Goal: Task Accomplishment & Management: Manage account settings

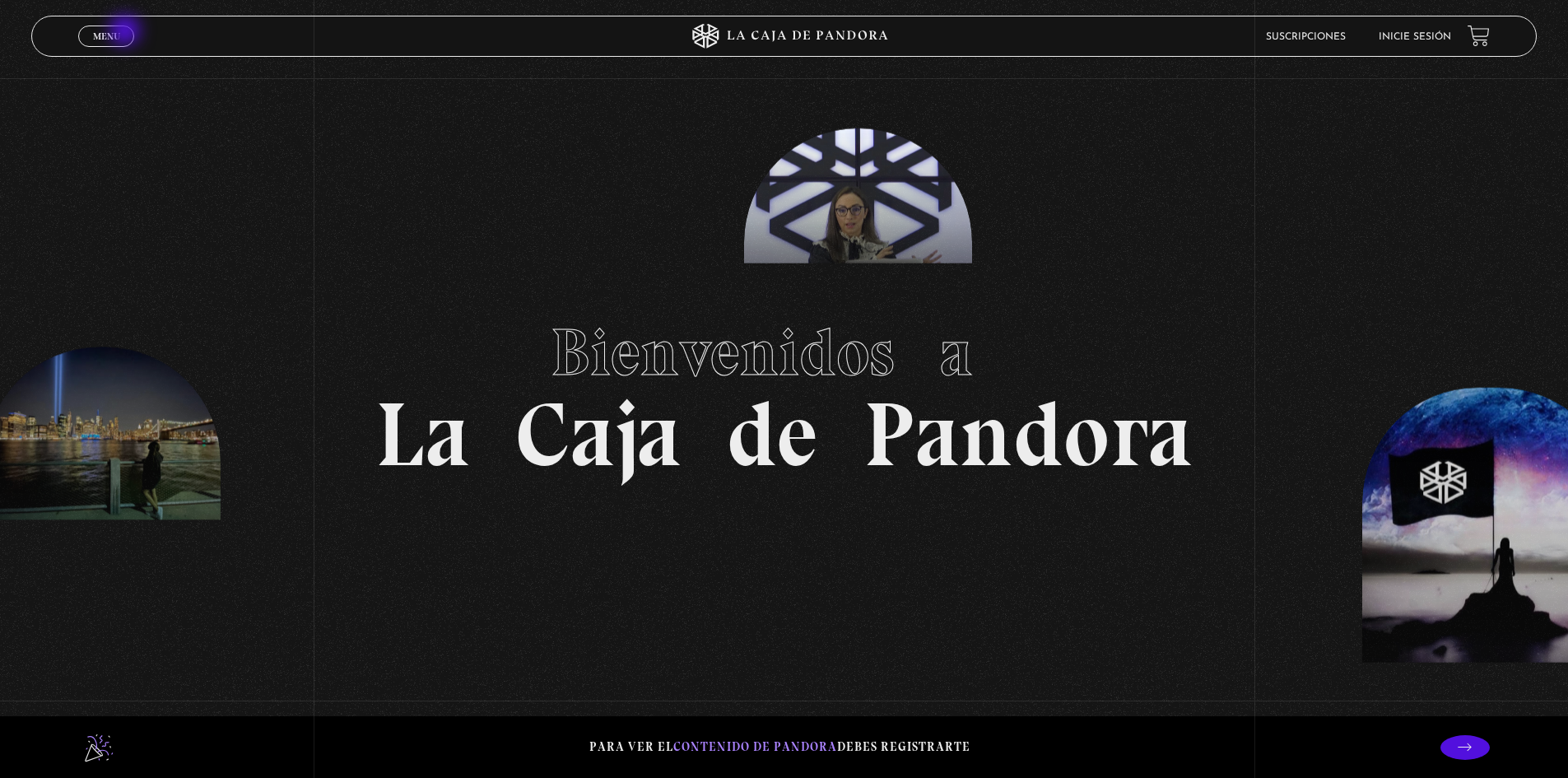
click at [122, 31] on link "Menu Cerrar" at bounding box center [106, 36] width 56 height 22
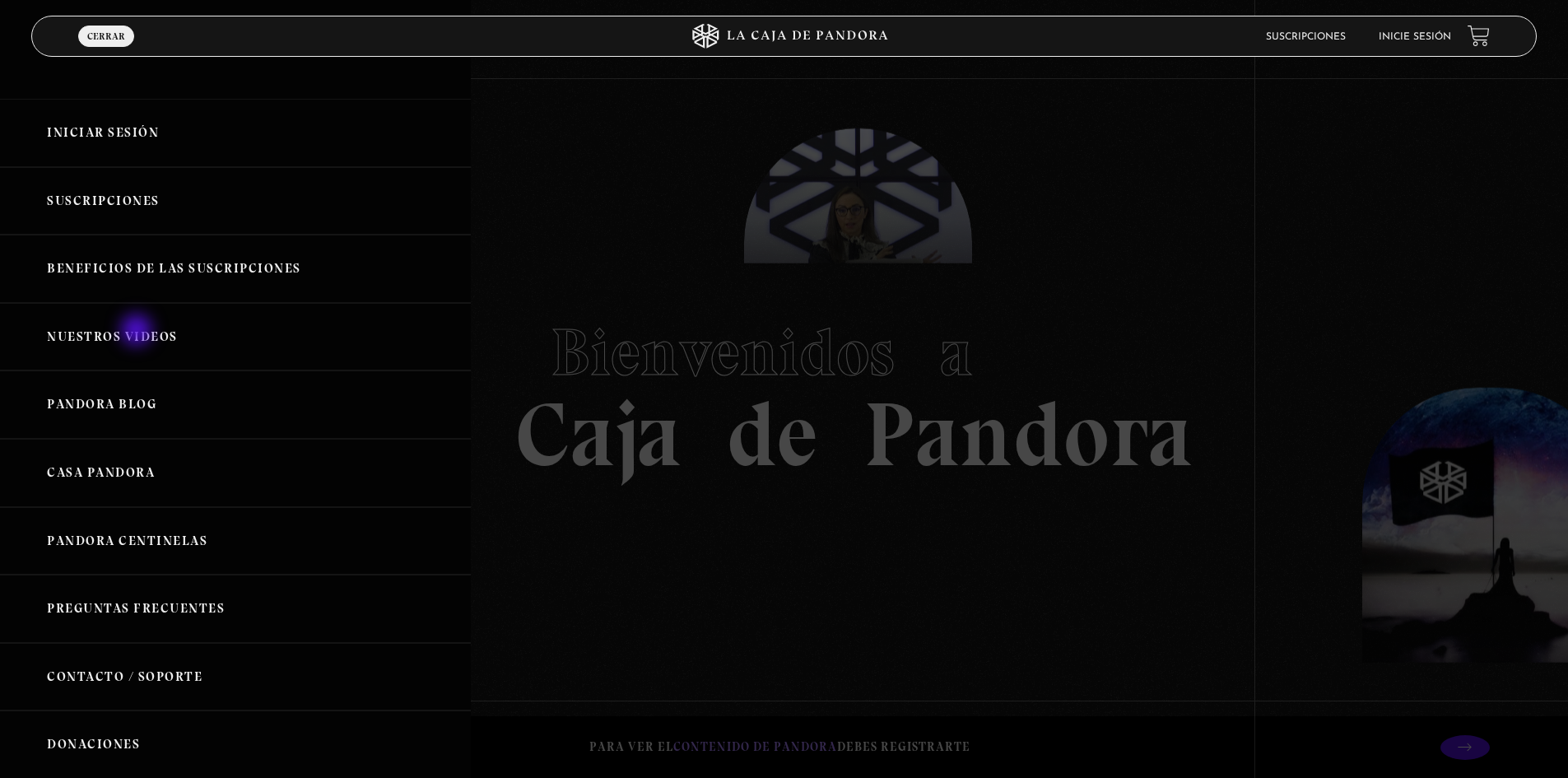
click at [139, 332] on link "Nuestros Videos" at bounding box center [235, 337] width 470 height 68
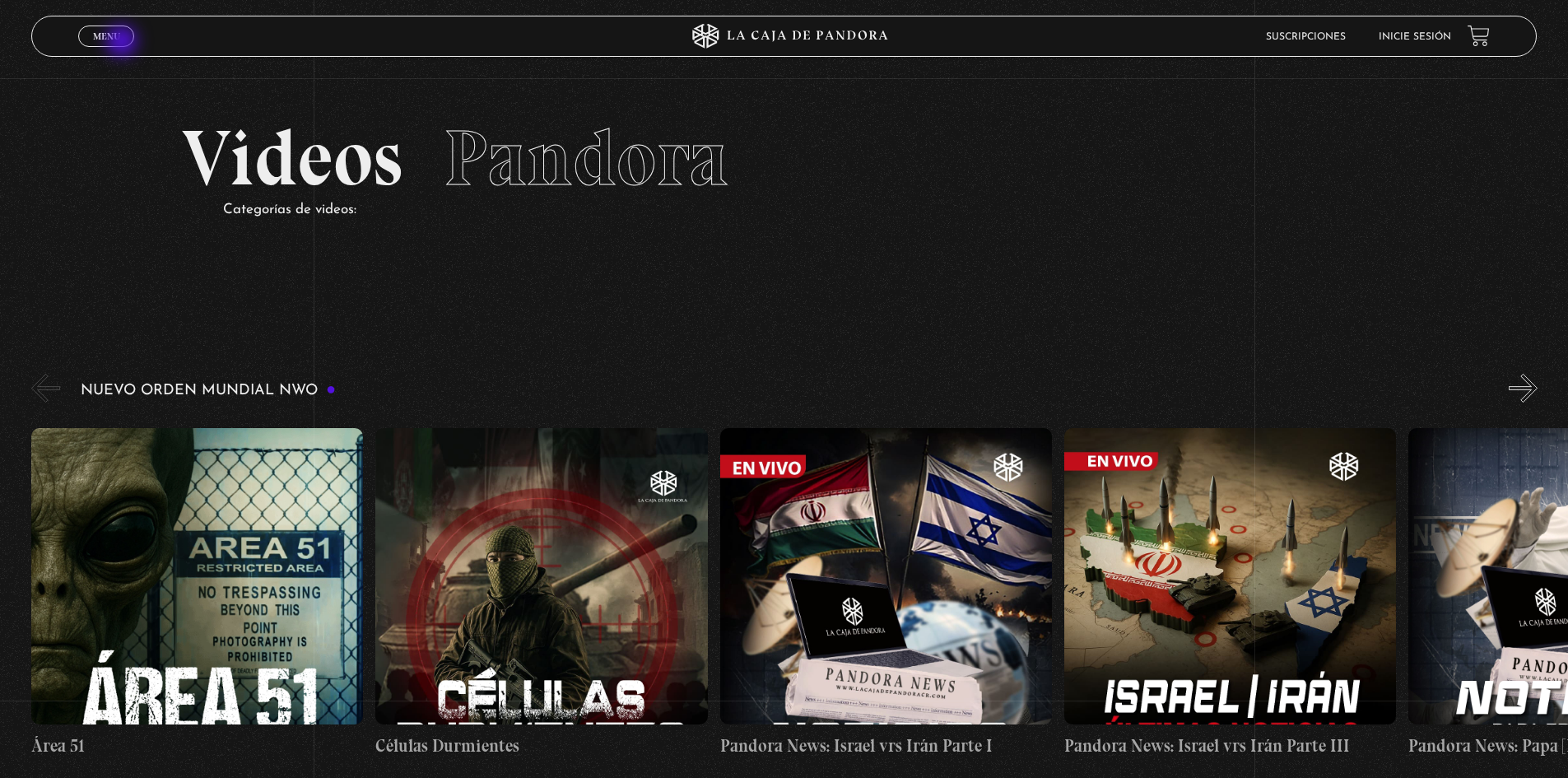
click at [124, 43] on link "Menu Cerrar" at bounding box center [106, 36] width 56 height 22
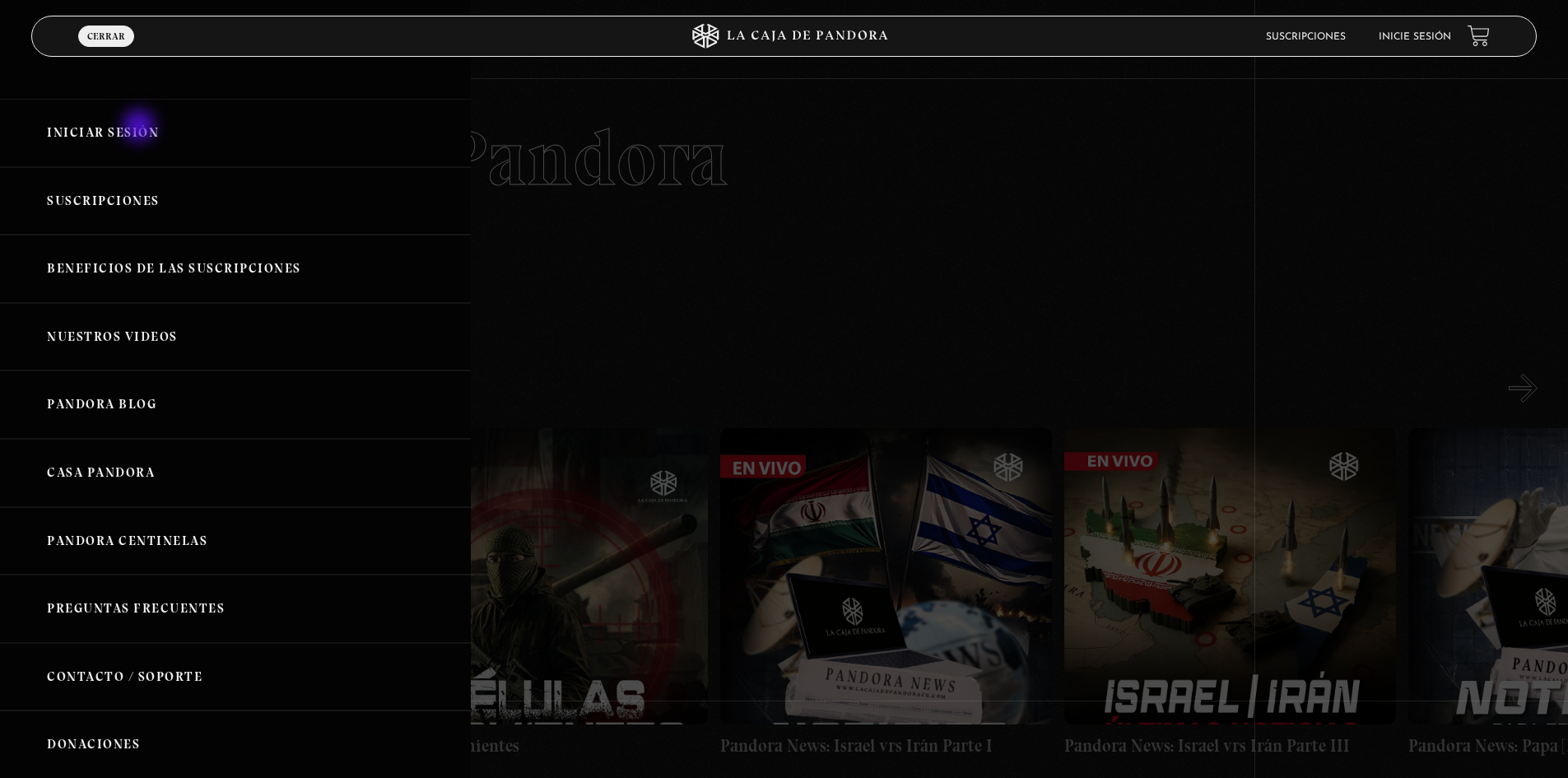
click at [141, 127] on link "Iniciar Sesión" at bounding box center [235, 132] width 470 height 68
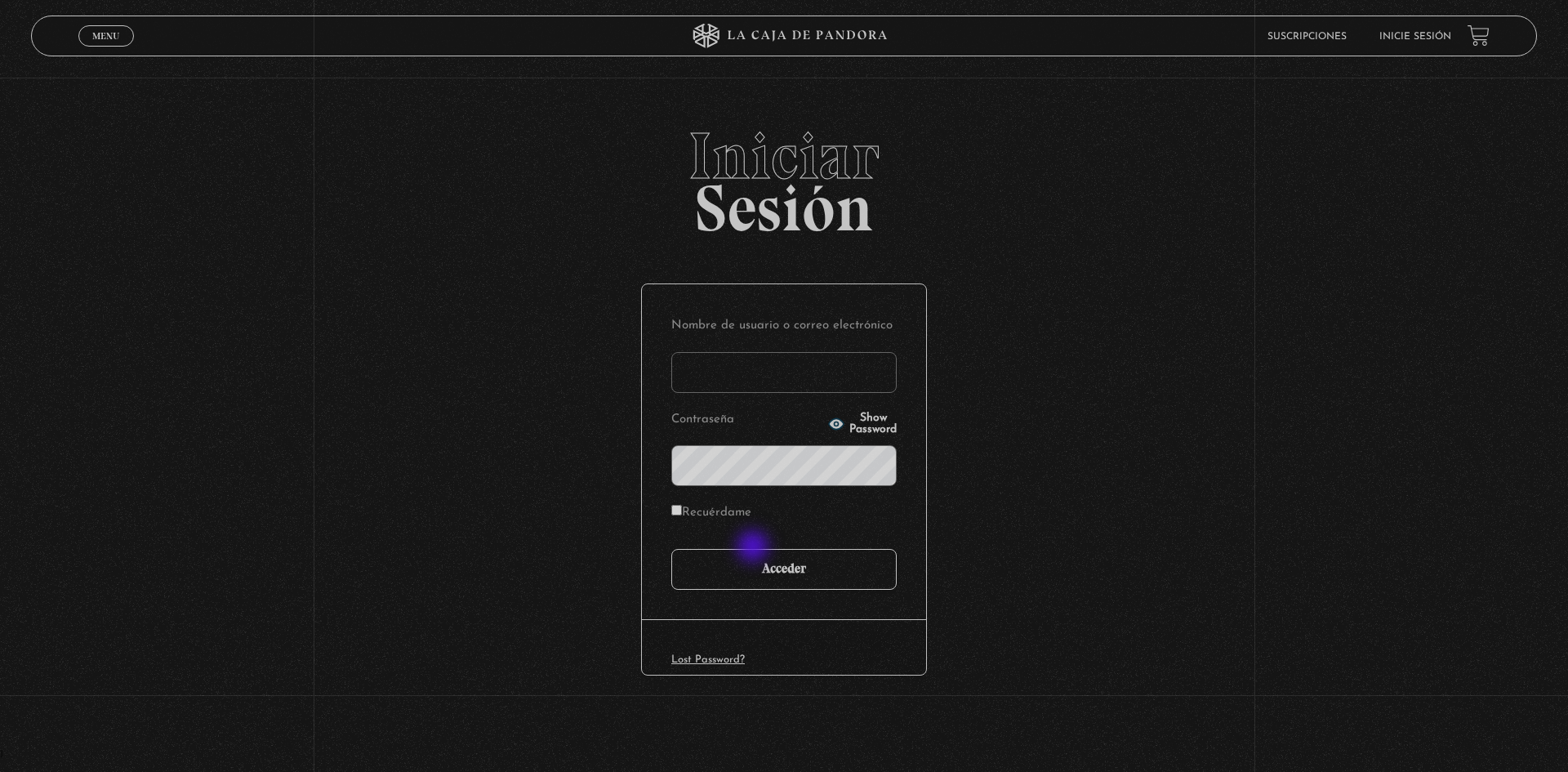
type input "motron"
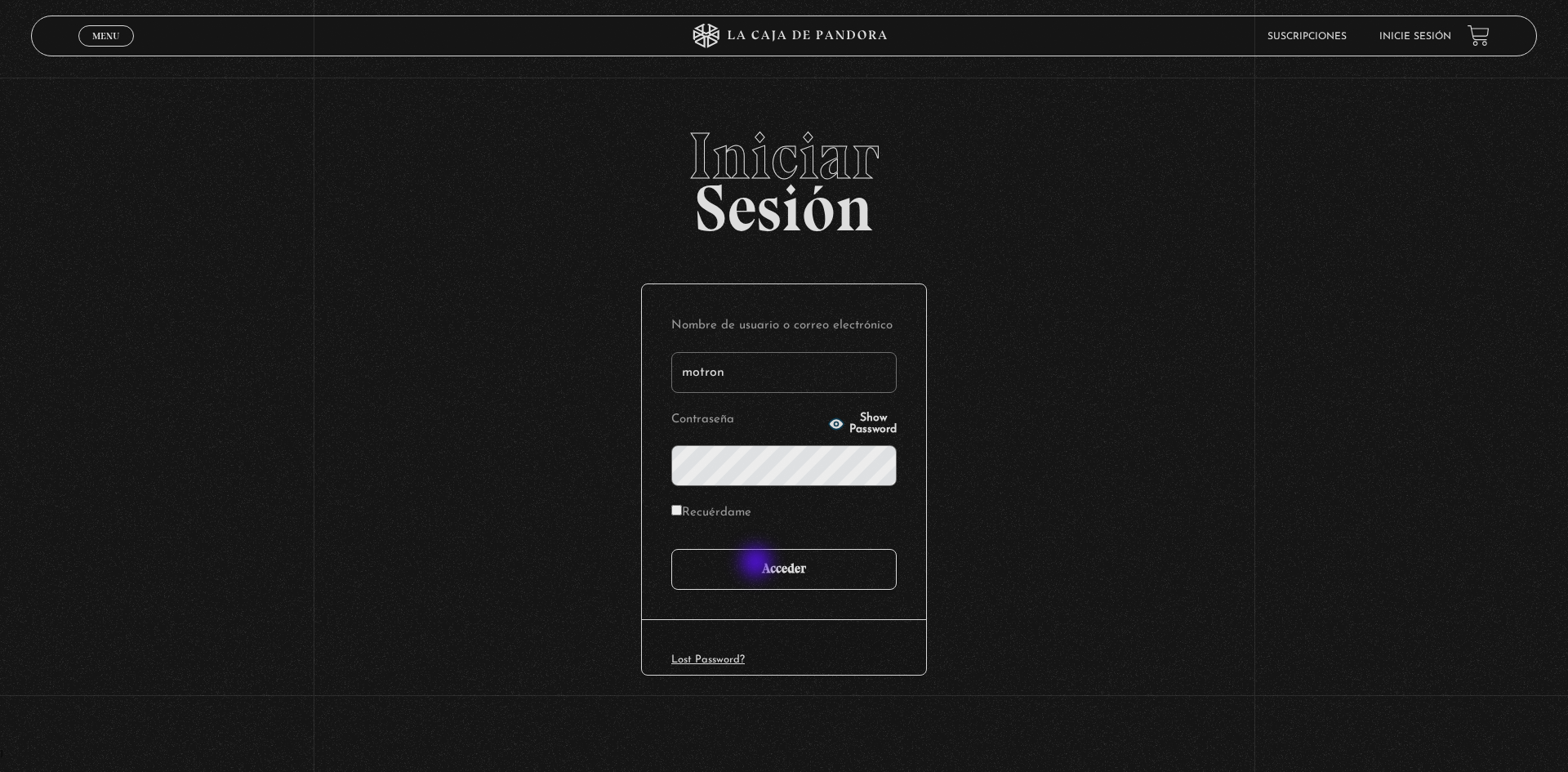
click at [758, 564] on input "Acceder" at bounding box center [784, 569] width 225 height 41
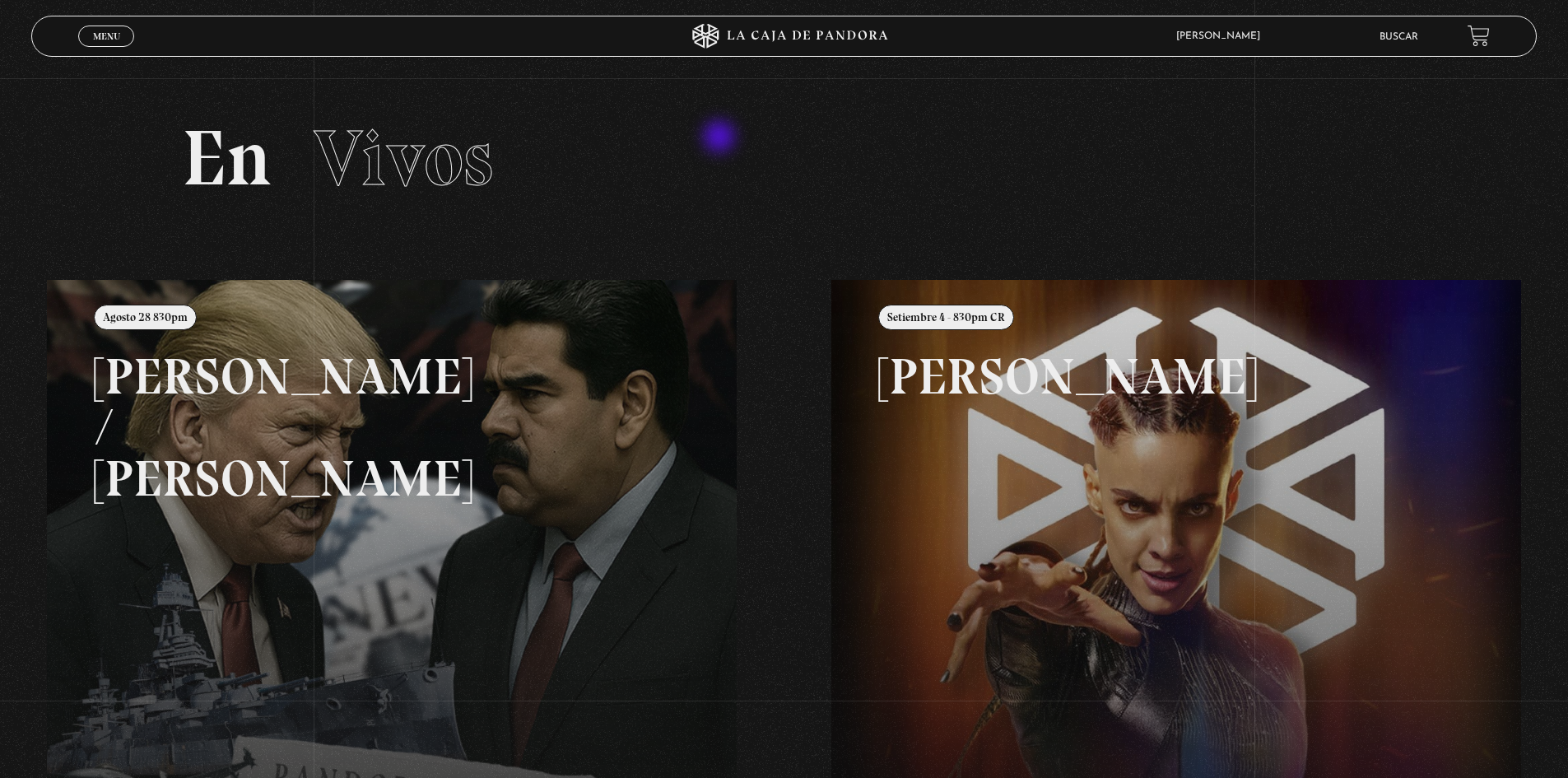
click at [721, 139] on h2 "En Vivos" at bounding box center [784, 157] width 1204 height 78
